Goal: Register for event/course

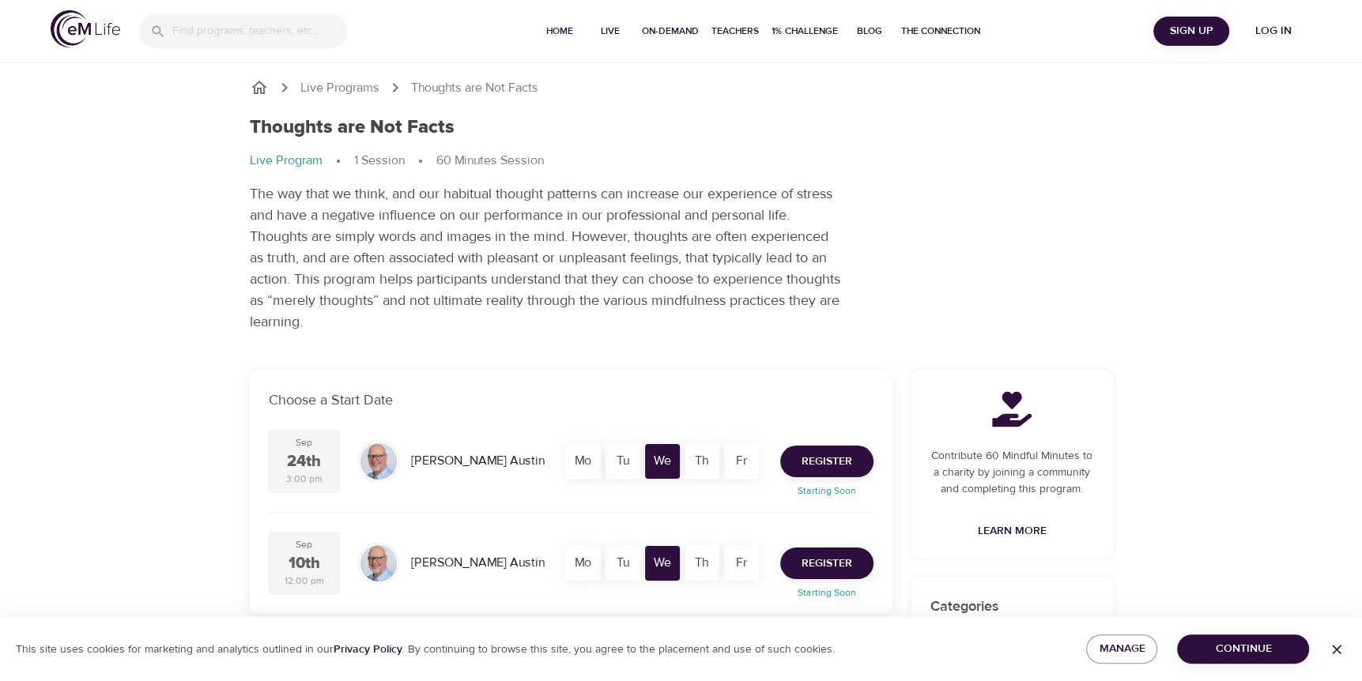
click at [813, 566] on span "Register" at bounding box center [826, 564] width 51 height 20
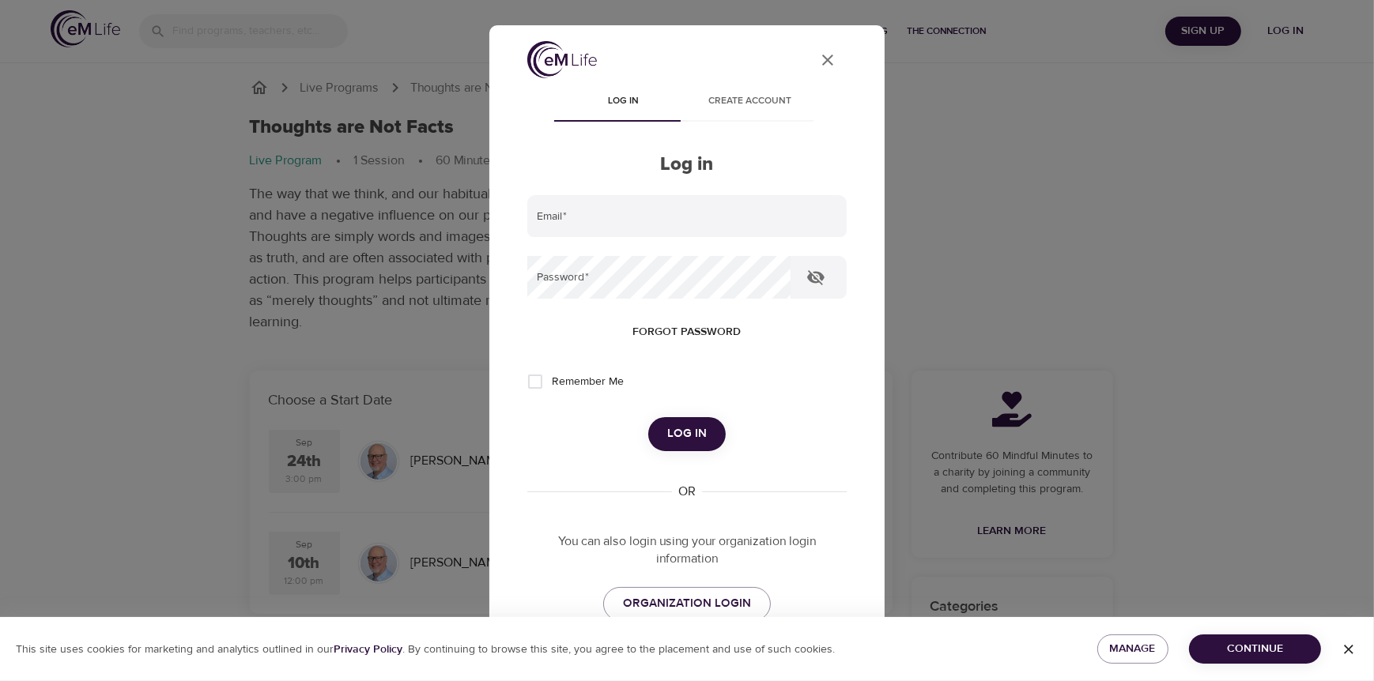
type input "[PERSON_NAME][EMAIL_ADDRESS][DOMAIN_NAME]"
click at [575, 381] on span "Remember Me" at bounding box center [588, 382] width 72 height 17
click at [552, 381] on input "Remember Me" at bounding box center [535, 381] width 33 height 33
checkbox input "true"
click at [669, 424] on span "Log in" at bounding box center [687, 434] width 40 height 21
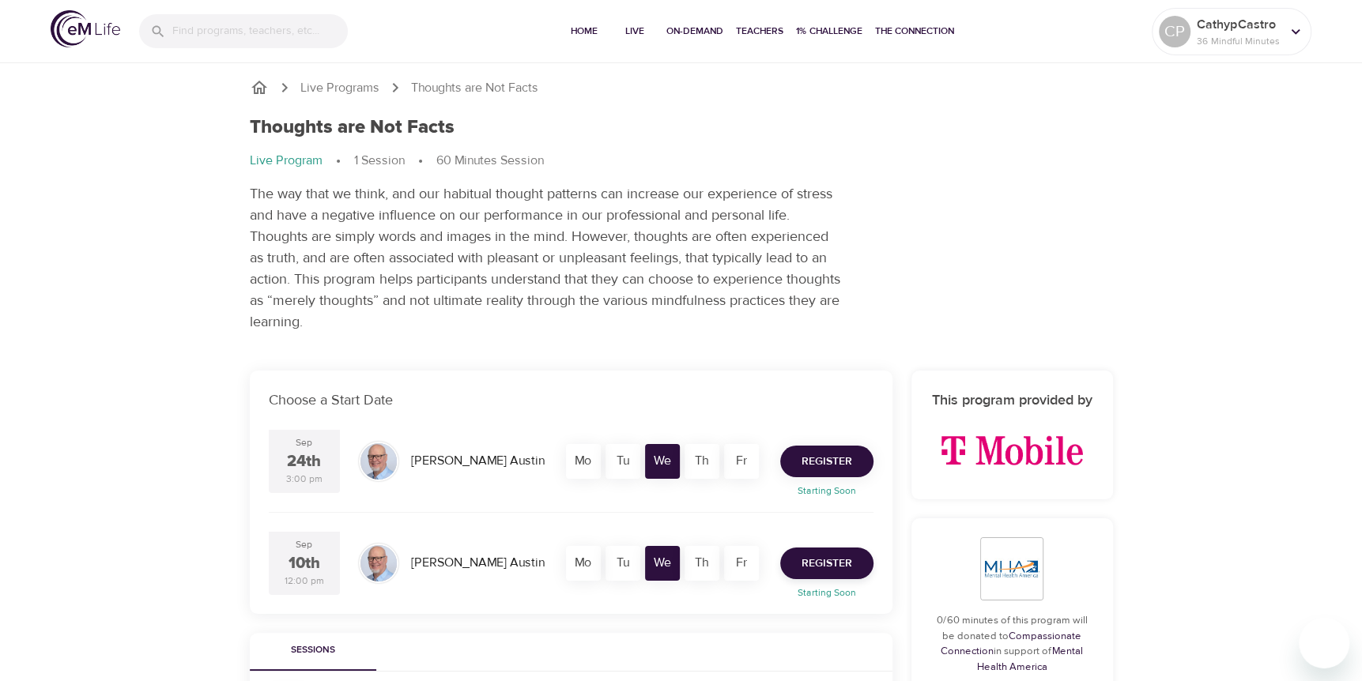
click at [817, 455] on span "Register" at bounding box center [826, 462] width 51 height 20
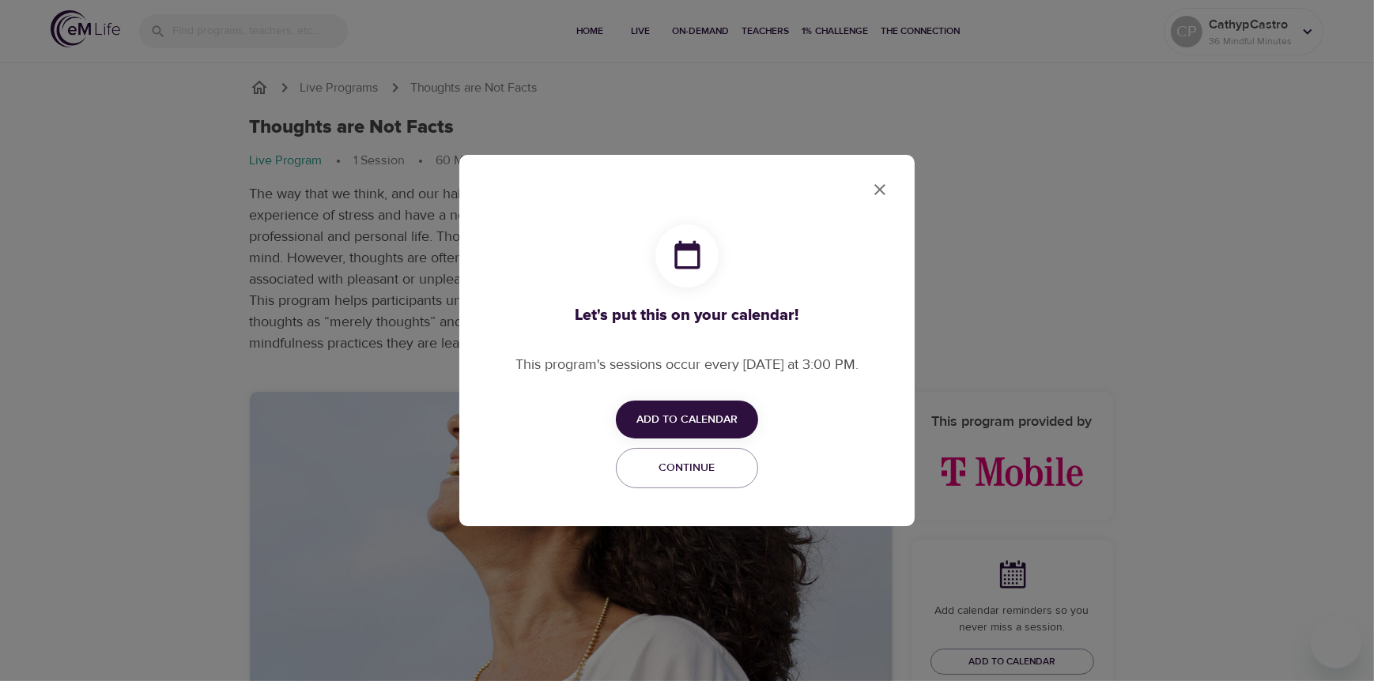
checkbox input "true"
click at [693, 422] on span "Add to Calendar" at bounding box center [686, 420] width 101 height 20
click at [715, 473] on span "Outlook" at bounding box center [697, 480] width 49 height 21
click at [878, 194] on div at bounding box center [687, 340] width 1374 height 681
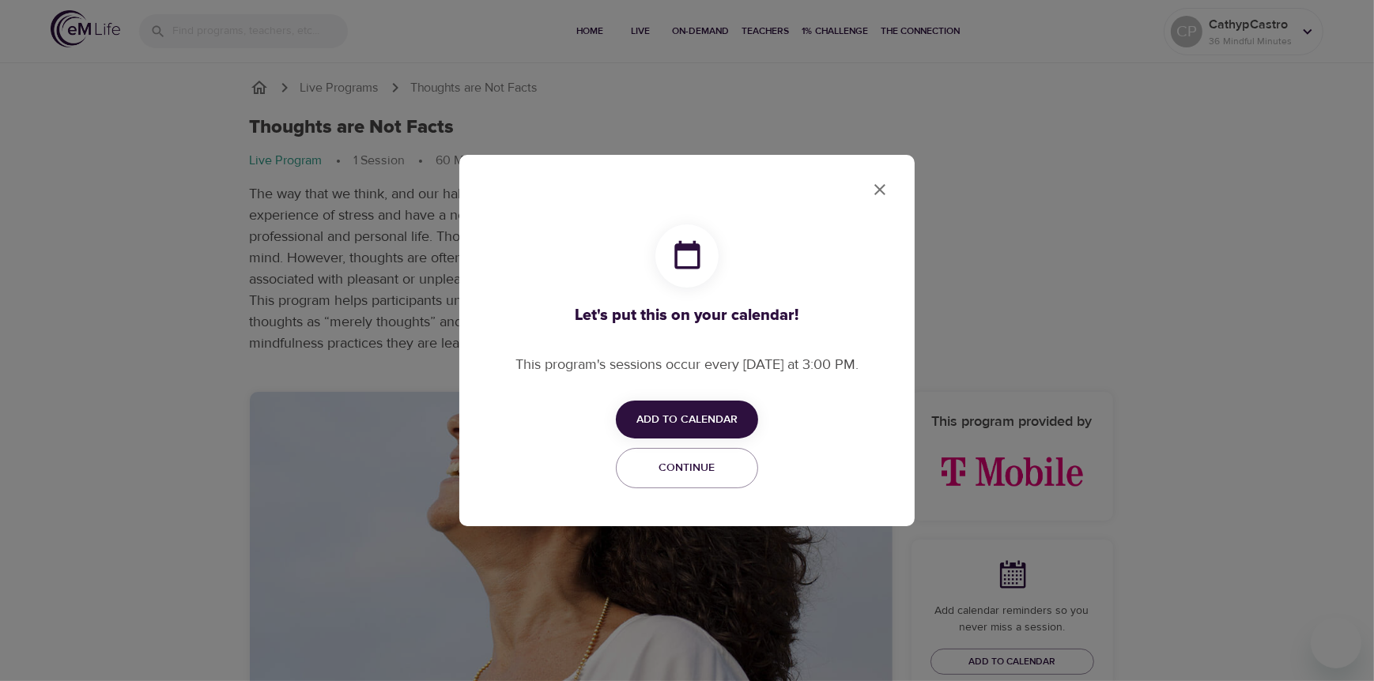
click at [674, 416] on span "Add to Calendar" at bounding box center [686, 420] width 101 height 20
click at [679, 479] on span "Outlook" at bounding box center [697, 480] width 49 height 21
click at [881, 185] on div at bounding box center [687, 340] width 1374 height 681
click at [902, 181] on div "Let's put this on your calendar! This program's sessions occur every [DATE] at …" at bounding box center [686, 340] width 455 height 371
click at [881, 189] on icon "close" at bounding box center [879, 189] width 11 height 11
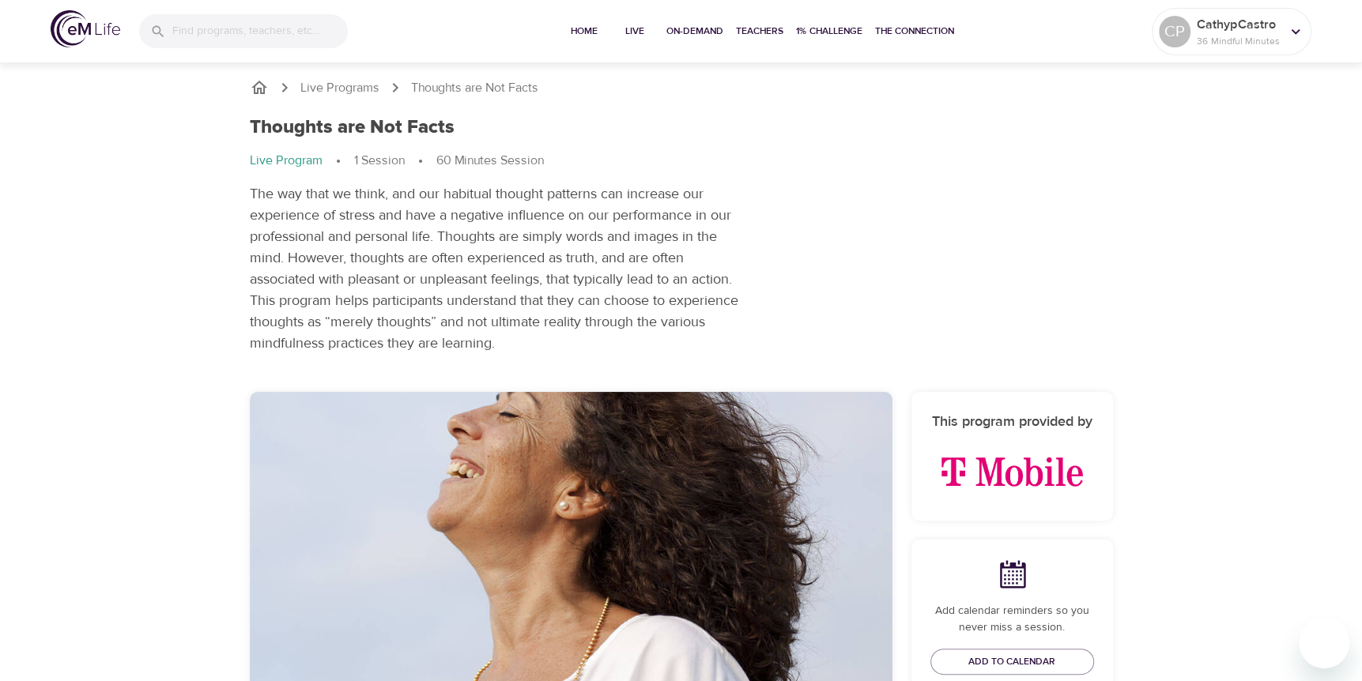
click at [456, 85] on p "Thoughts are Not Facts" at bounding box center [474, 88] width 127 height 18
click at [357, 83] on p "Live Programs" at bounding box center [339, 88] width 79 height 18
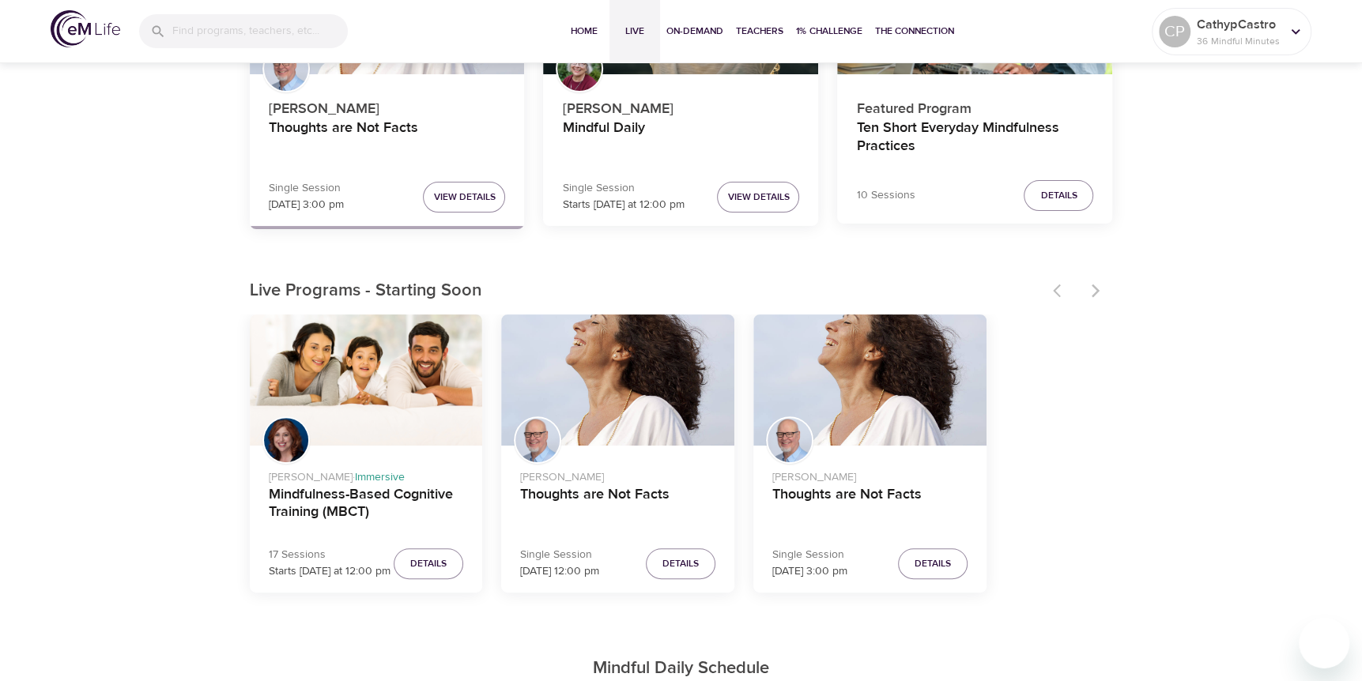
scroll to position [316, 0]
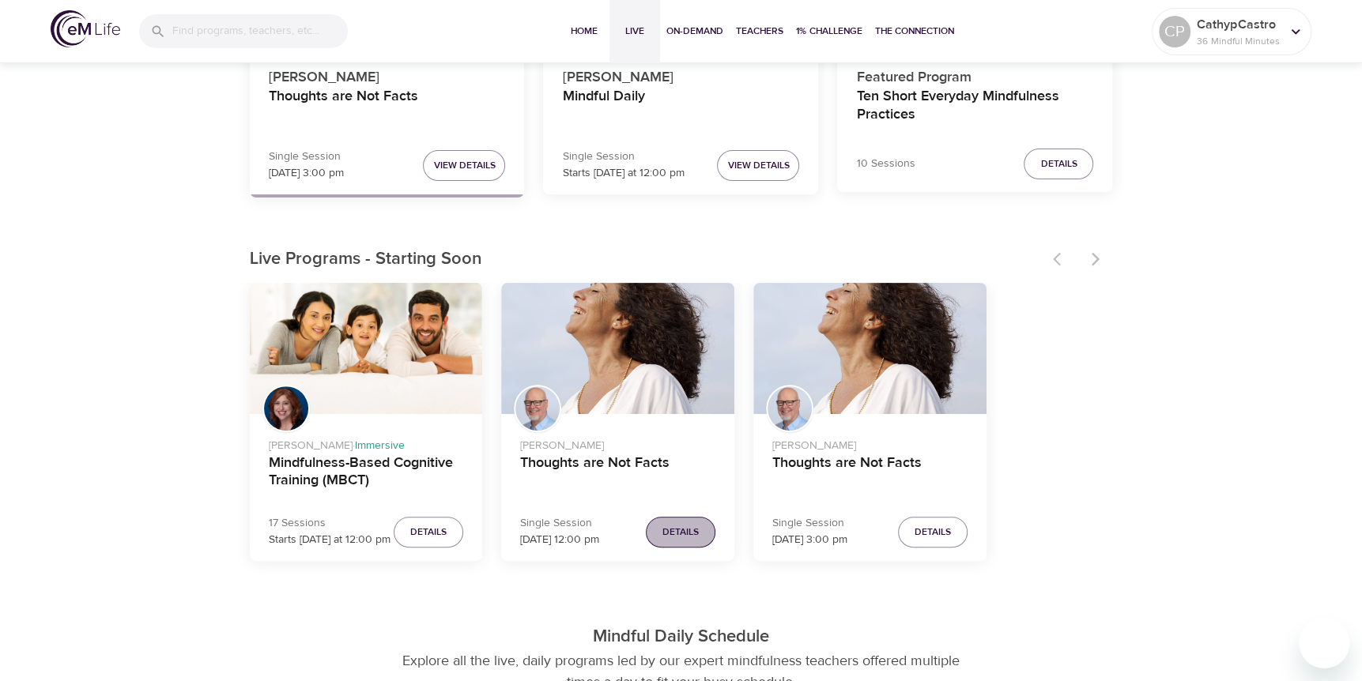
click at [656, 529] on button "Details" at bounding box center [681, 532] width 70 height 31
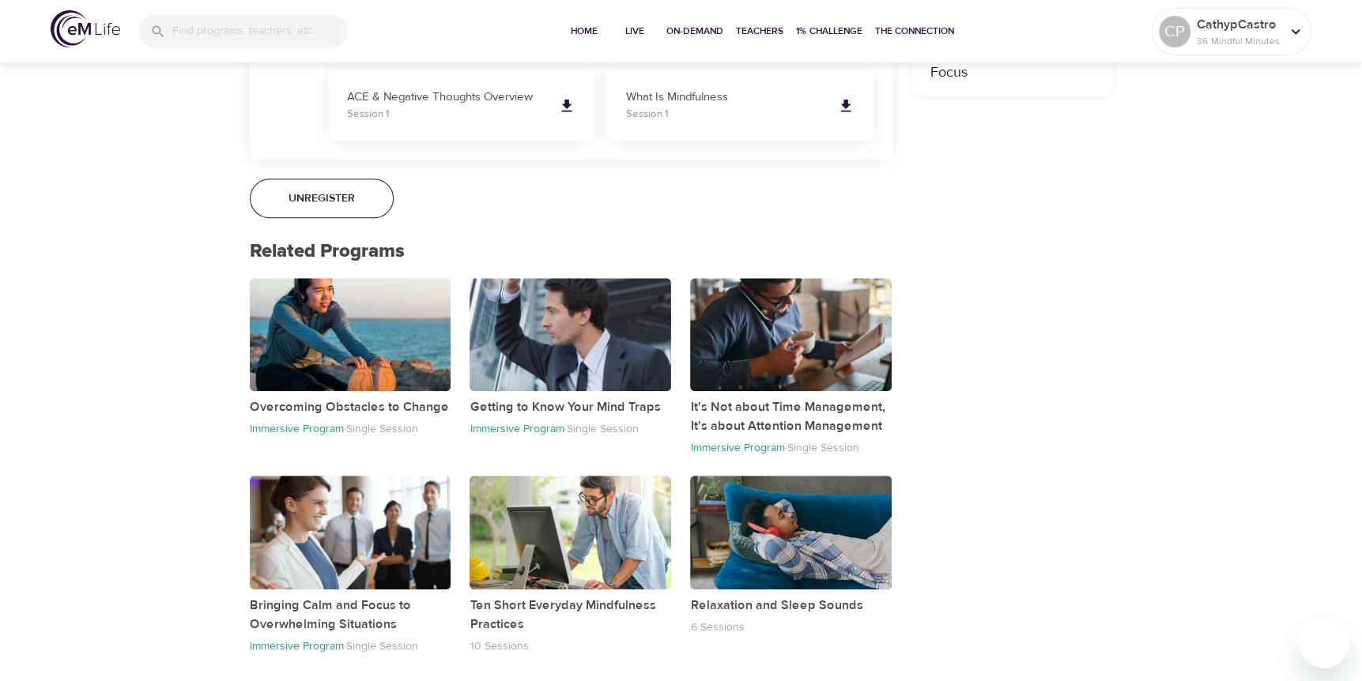
scroll to position [1112, 0]
click at [762, 421] on p "It's Not about Time Management, It's about Attention Management" at bounding box center [791, 416] width 202 height 38
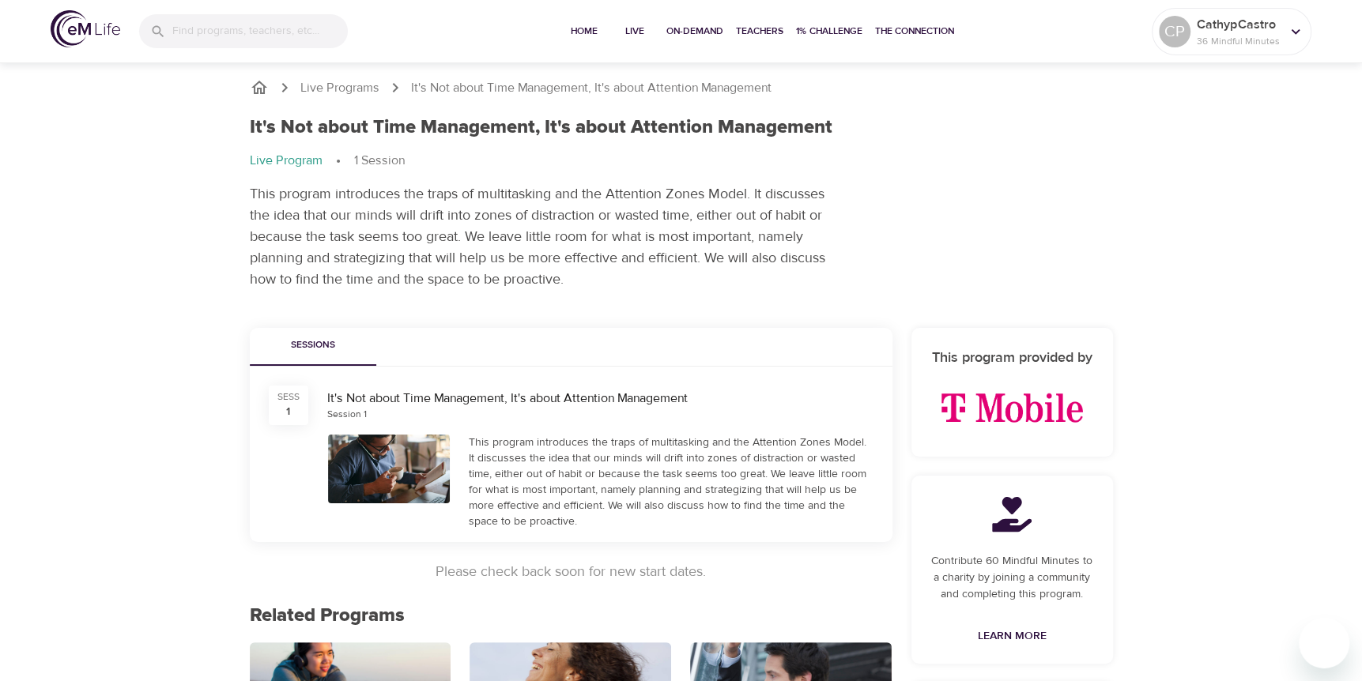
click at [503, 388] on div "It's Not about Time Management, It's about Attention Management Session 1" at bounding box center [600, 405] width 565 height 51
click at [514, 412] on div "Session 1" at bounding box center [600, 414] width 546 height 13
click at [291, 160] on p "Live Program" at bounding box center [286, 161] width 73 height 18
drag, startPoint x: 291, startPoint y: 160, endPoint x: 504, endPoint y: 217, distance: 220.3
click at [507, 217] on p "This program introduces the traps of multitasking and the Attention Zones Model…" at bounding box center [546, 236] width 593 height 107
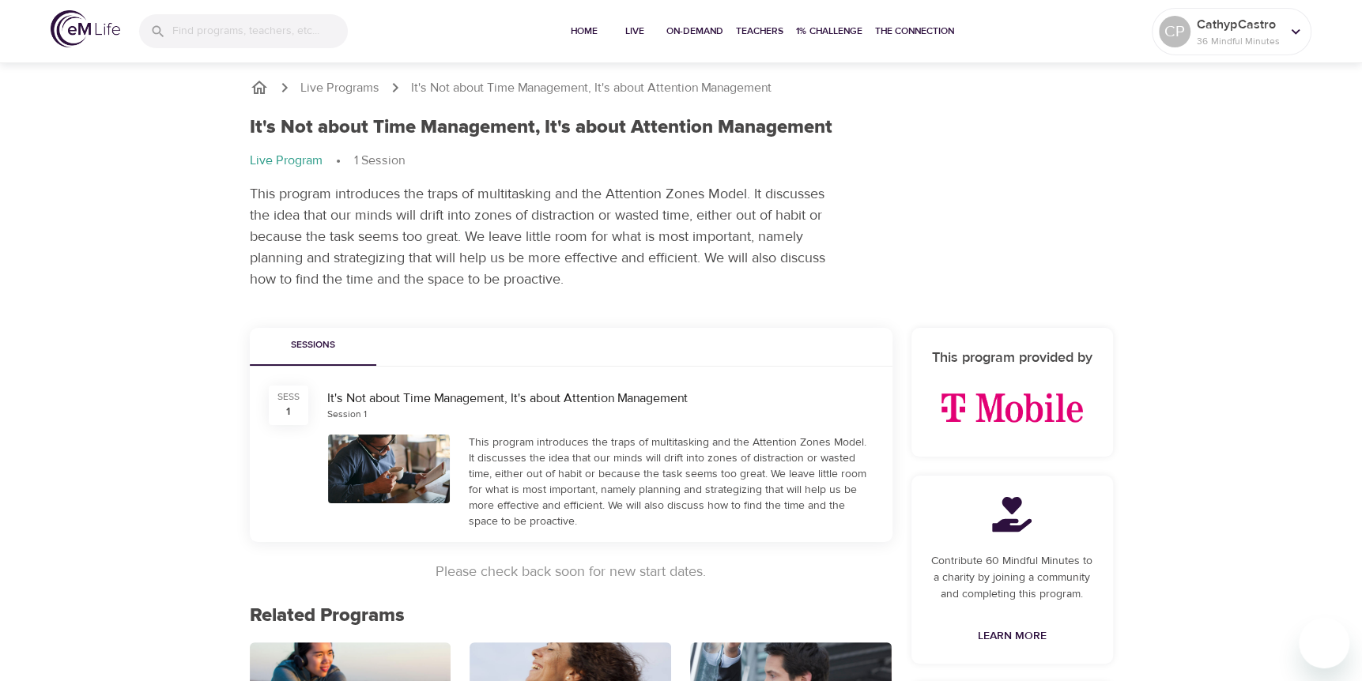
click at [620, 119] on h1 "It's Not about Time Management, It's about Attention Management" at bounding box center [541, 127] width 583 height 23
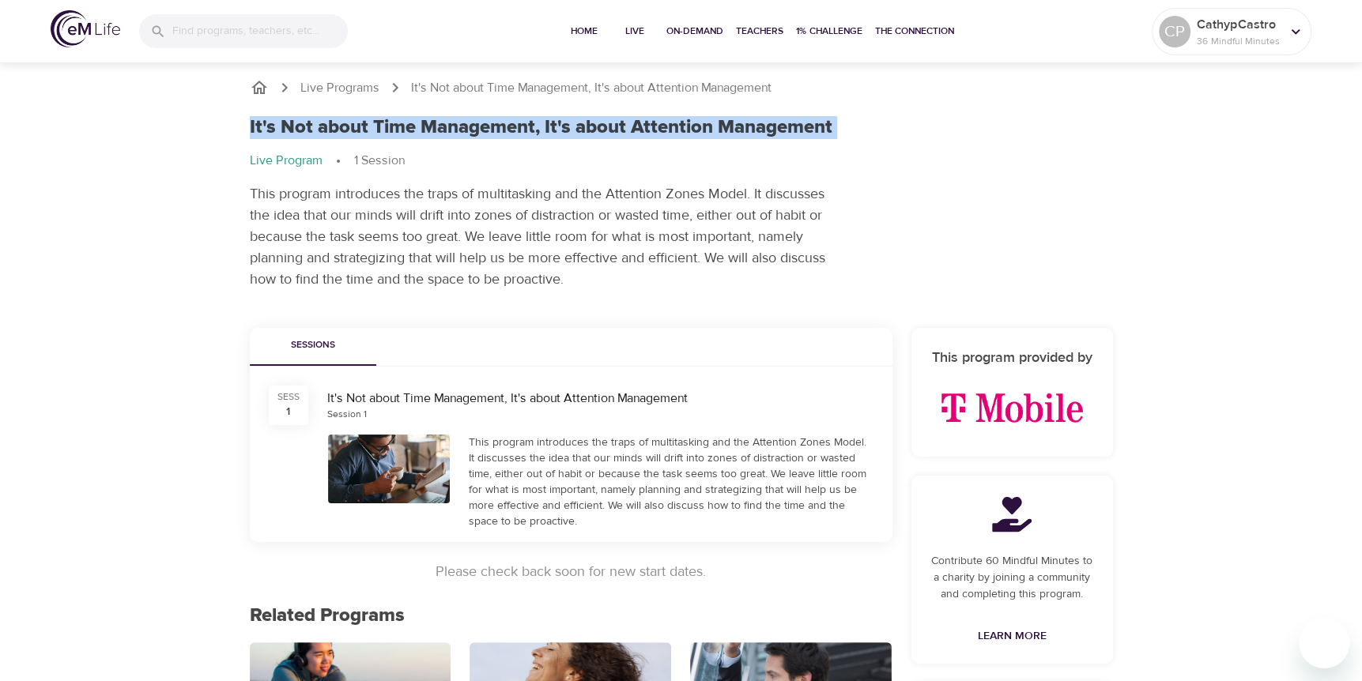
click at [620, 119] on h1 "It's Not about Time Management, It's about Attention Management" at bounding box center [541, 127] width 583 height 23
copy h1 "It's Not about Time Management, It's about Attention Management"
